Goal: Information Seeking & Learning: Learn about a topic

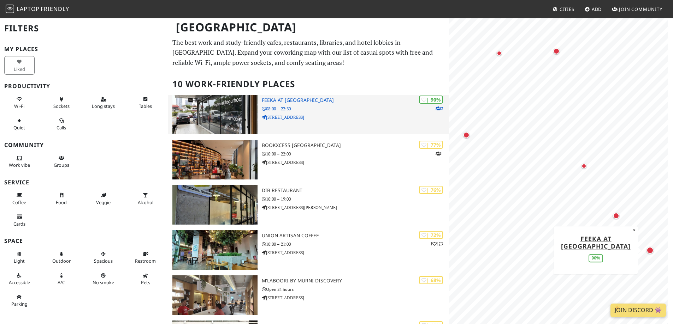
click at [204, 119] on img at bounding box center [214, 115] width 85 height 40
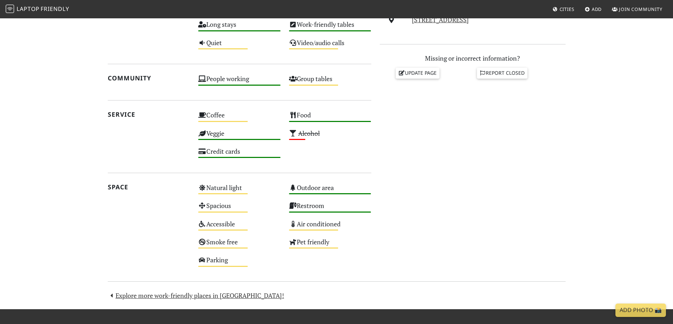
scroll to position [343, 0]
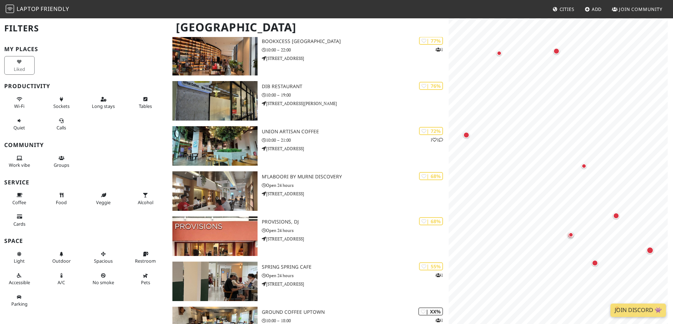
scroll to position [106, 0]
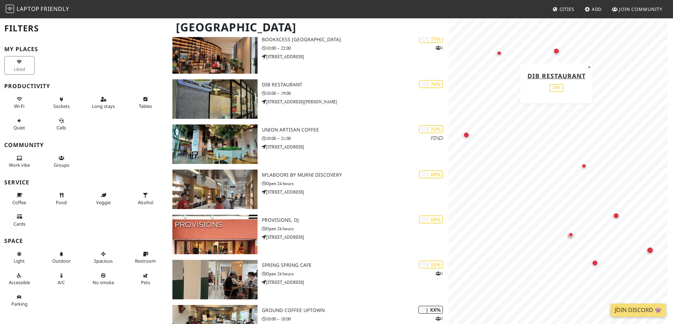
click at [208, 119] on div "| 76% DIB RESTAURANT 10:00 – 19:00 [STREET_ADDRESS] | 90% 3 FEEKA at [GEOGRAPHI…" at bounding box center [308, 215] width 272 height 452
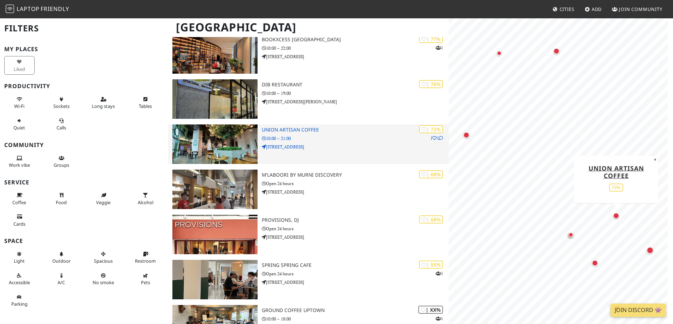
click at [207, 126] on img at bounding box center [214, 145] width 85 height 40
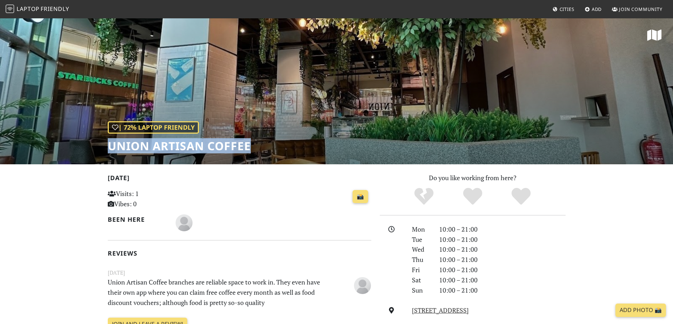
drag, startPoint x: 257, startPoint y: 142, endPoint x: 109, endPoint y: 145, distance: 147.6
click at [109, 145] on div "| 72% Laptop Friendly Union Artisan Coffee" at bounding box center [336, 91] width 673 height 147
